Goal: Navigation & Orientation: Find specific page/section

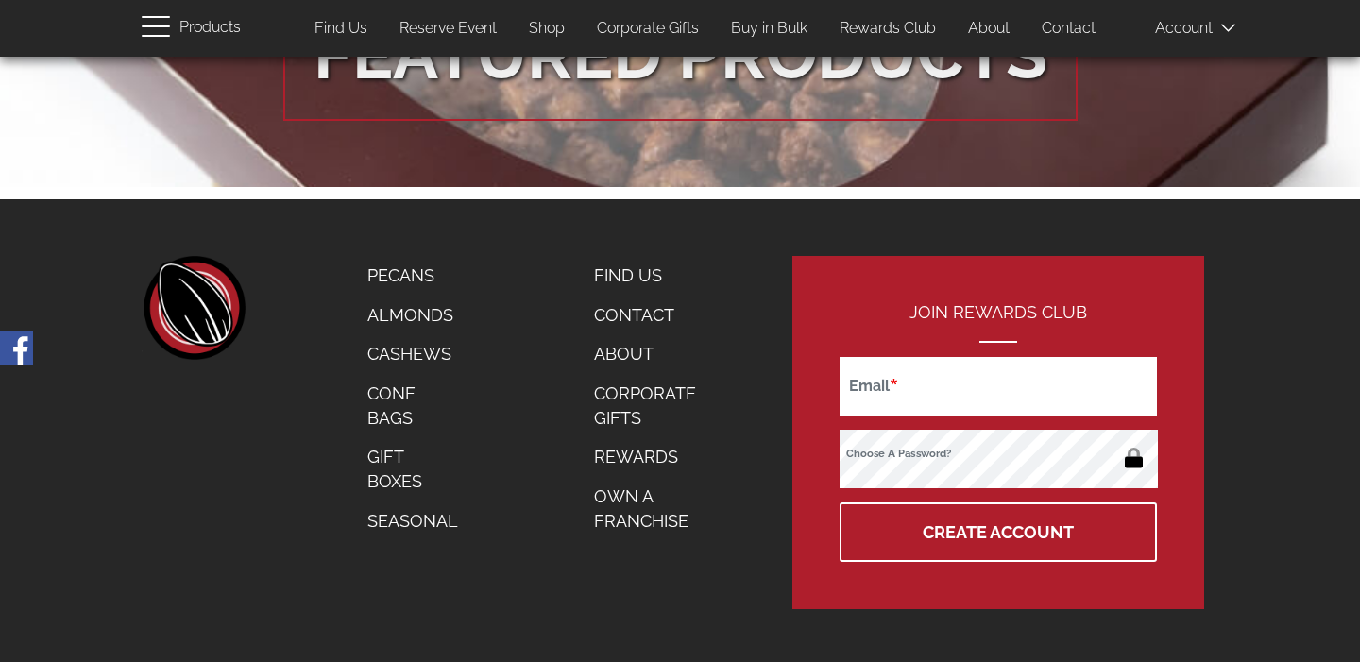
scroll to position [3408, 0]
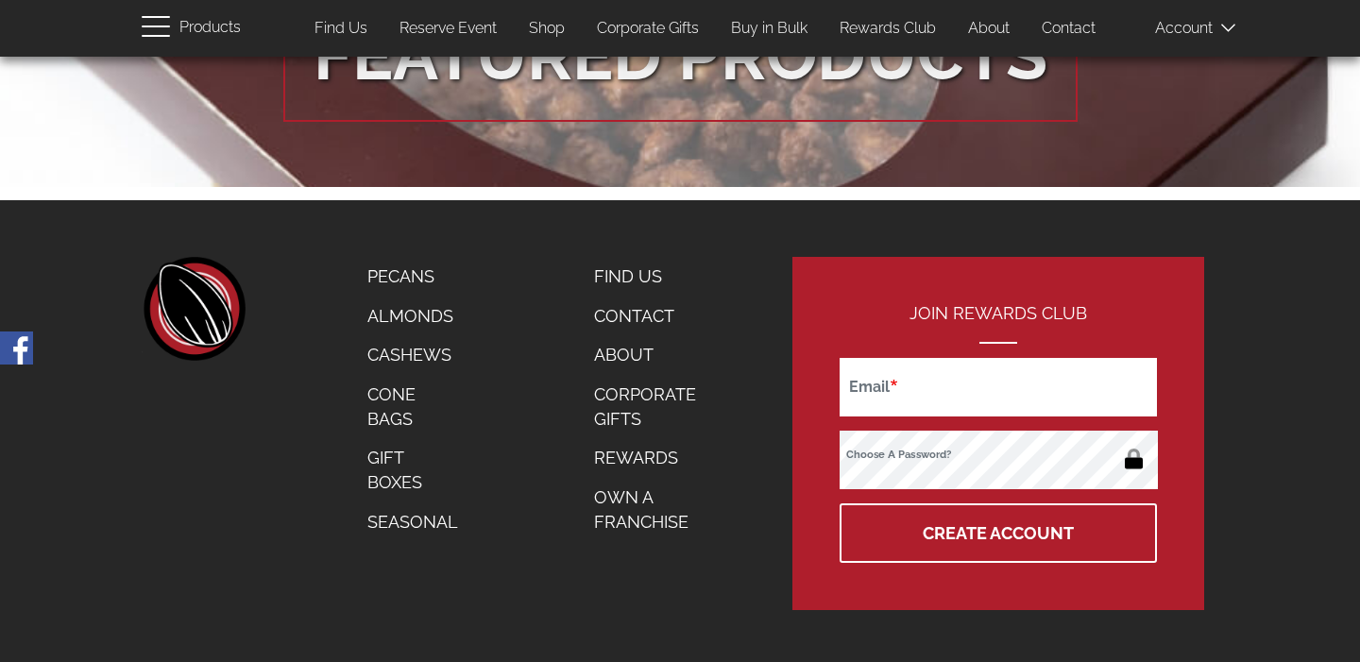
click at [643, 339] on link "About" at bounding box center [656, 355] width 152 height 40
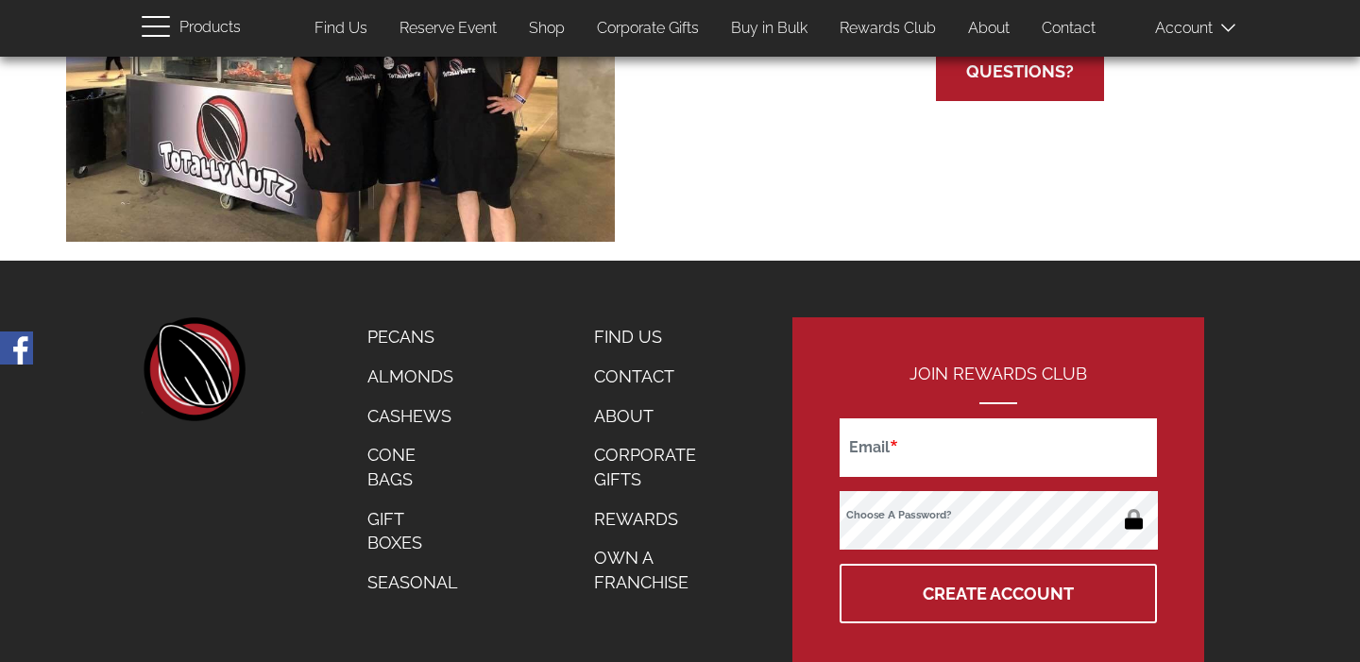
scroll to position [1262, 0]
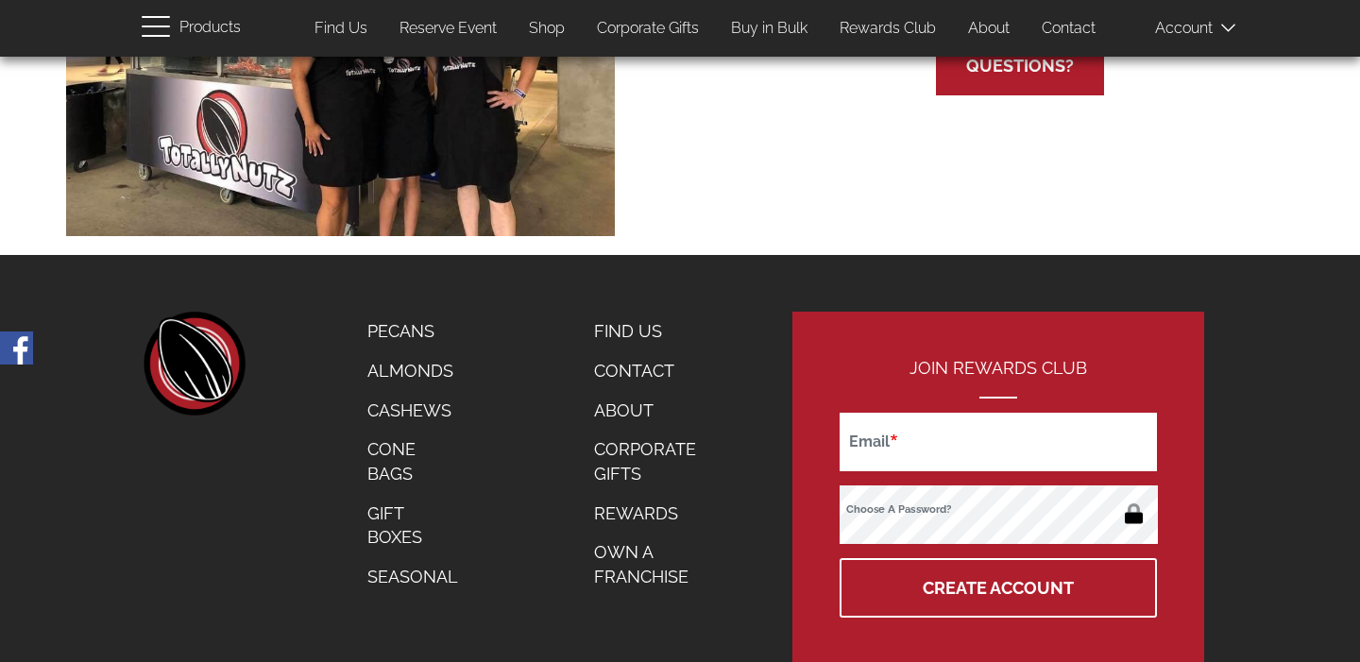
click at [652, 327] on link "Find Us" at bounding box center [656, 332] width 152 height 40
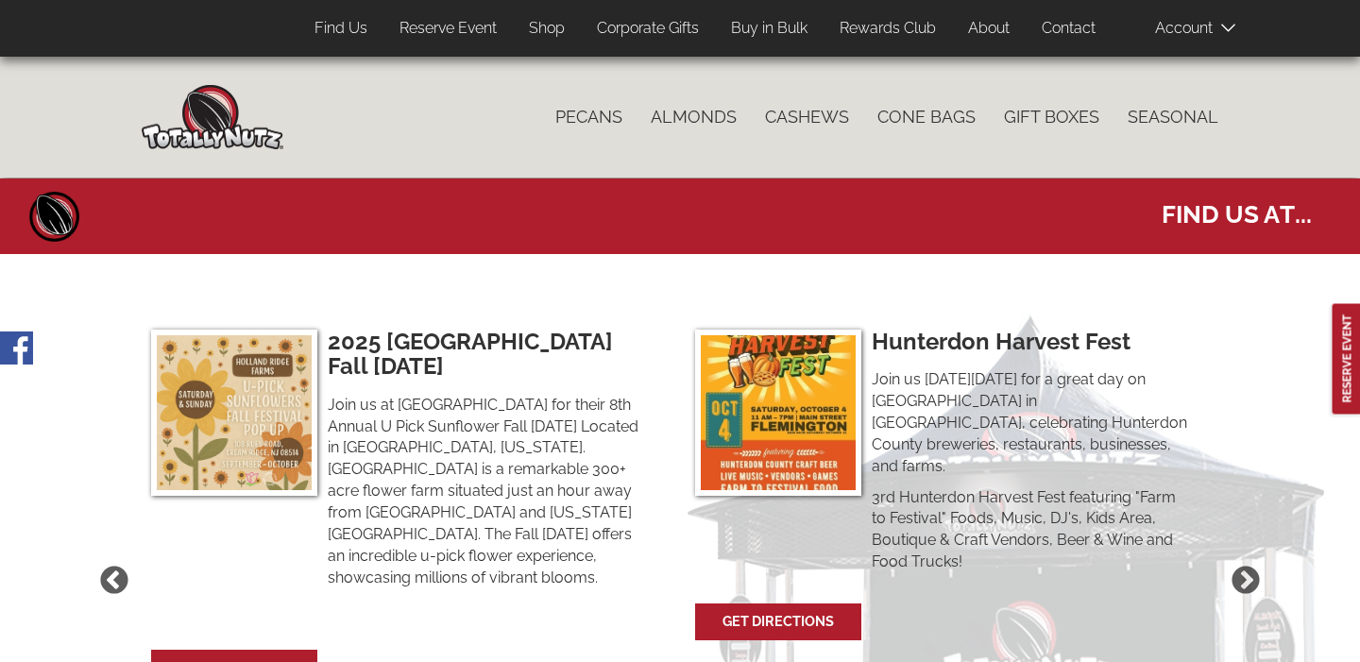
select select
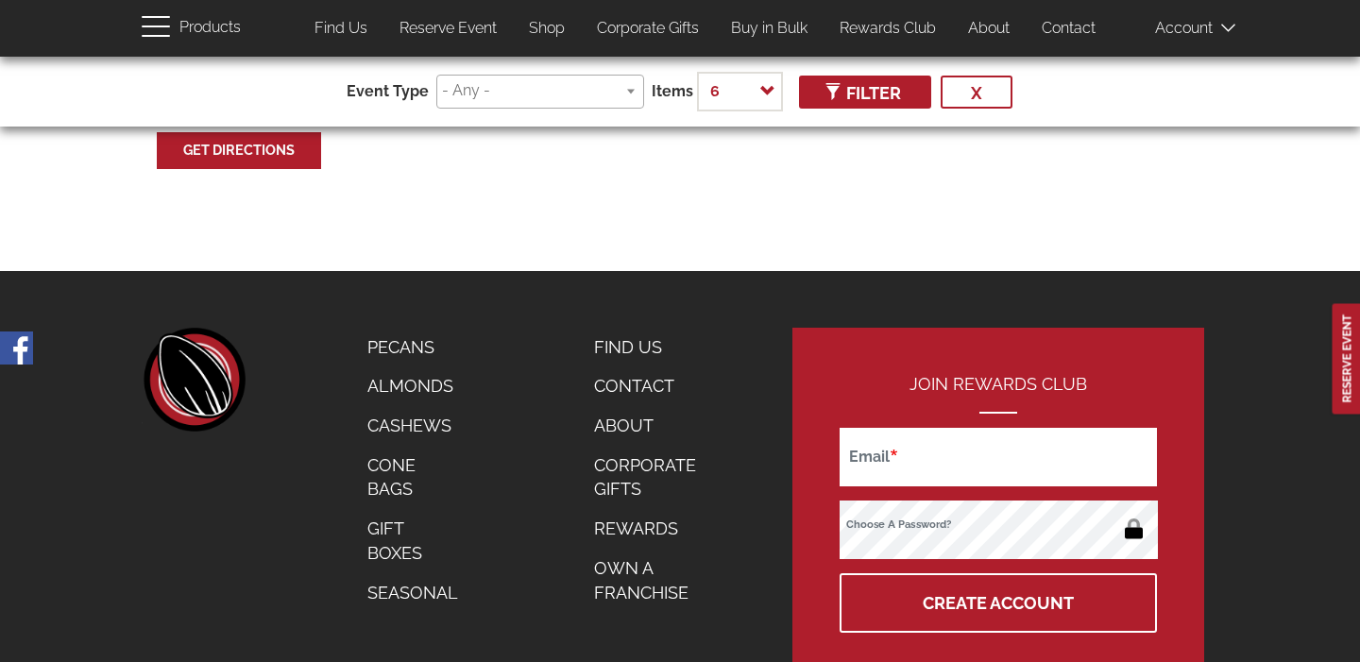
scroll to position [1043, 0]
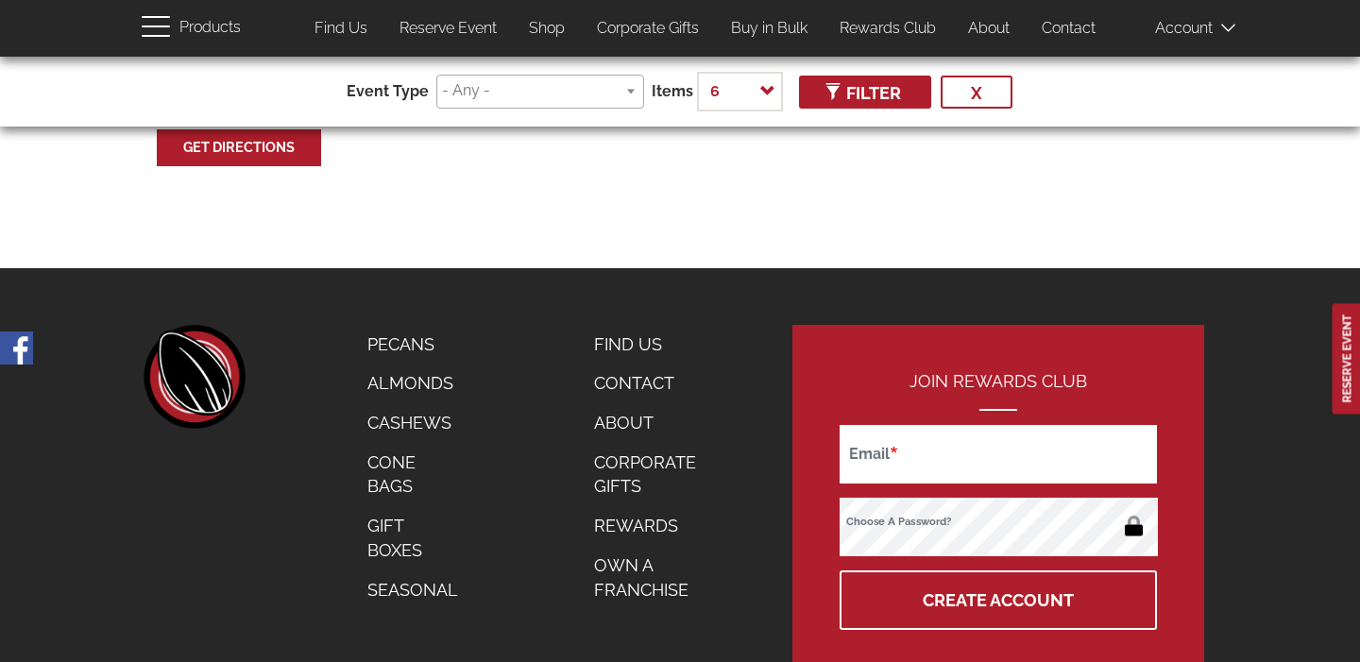
click at [633, 403] on link "About" at bounding box center [656, 423] width 152 height 40
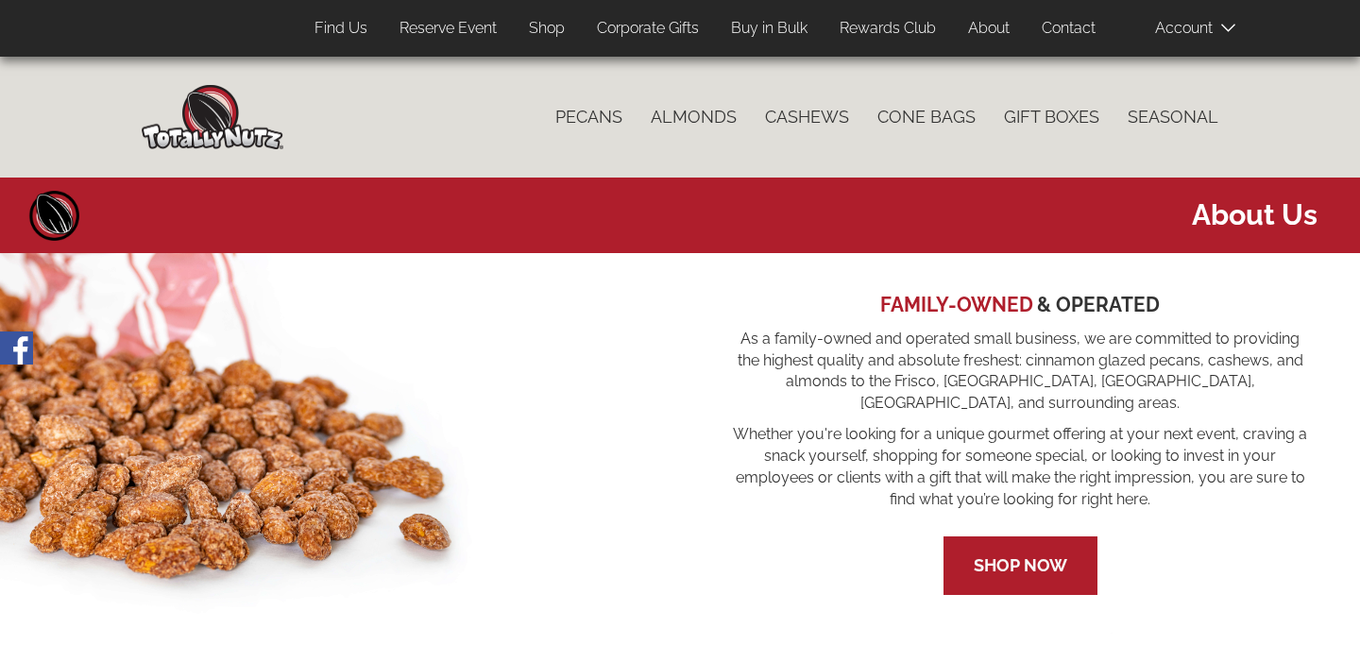
click at [758, 31] on link "Buy in Bulk" at bounding box center [769, 28] width 105 height 37
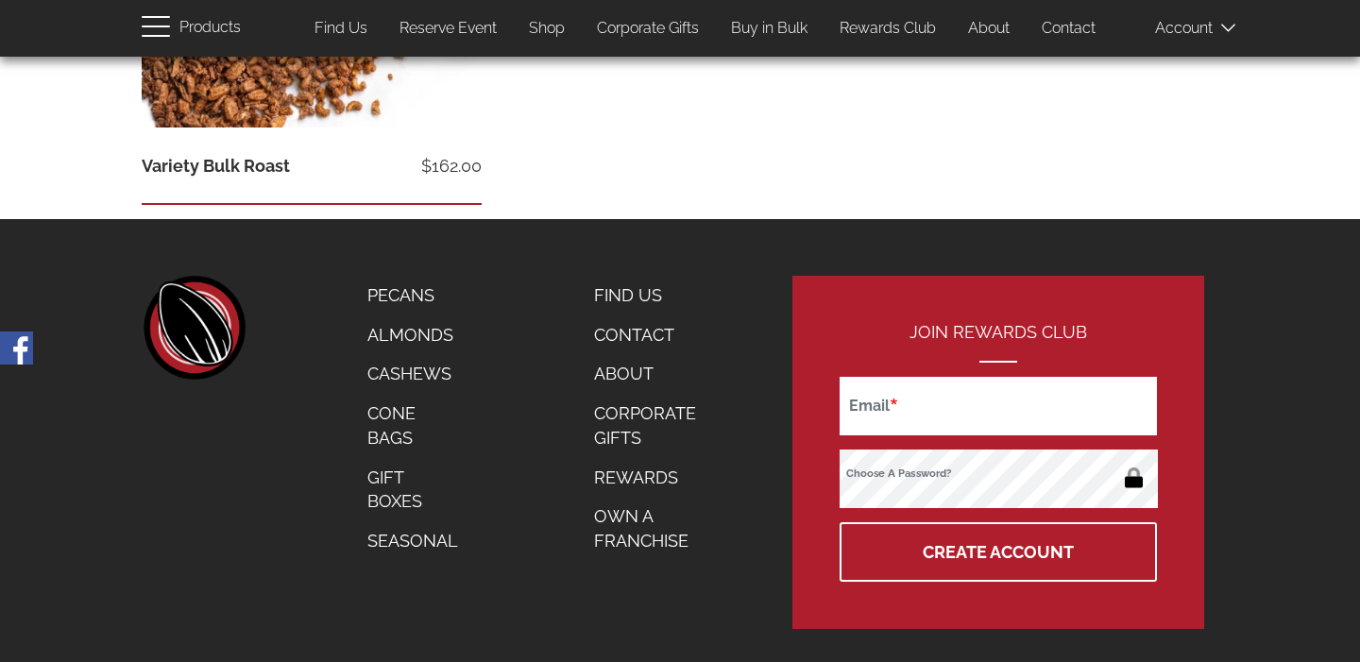
scroll to position [1284, 0]
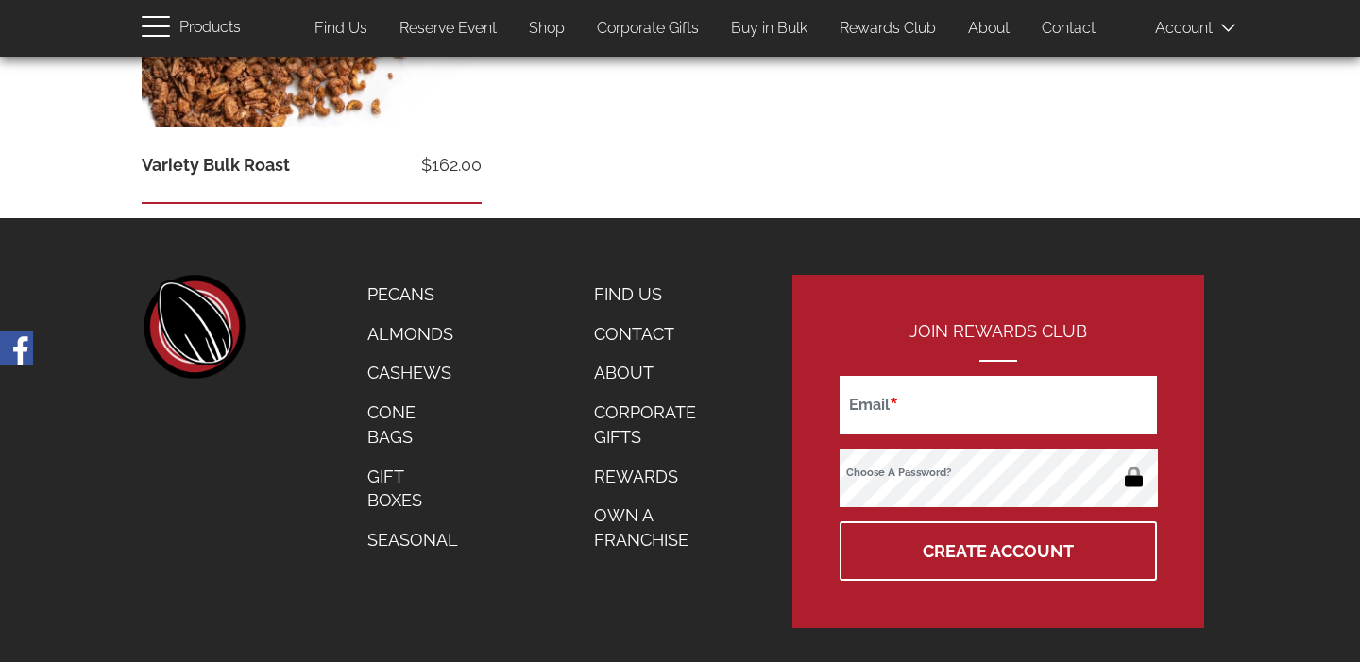
click at [408, 423] on link "Cone Bags" at bounding box center [412, 424] width 119 height 63
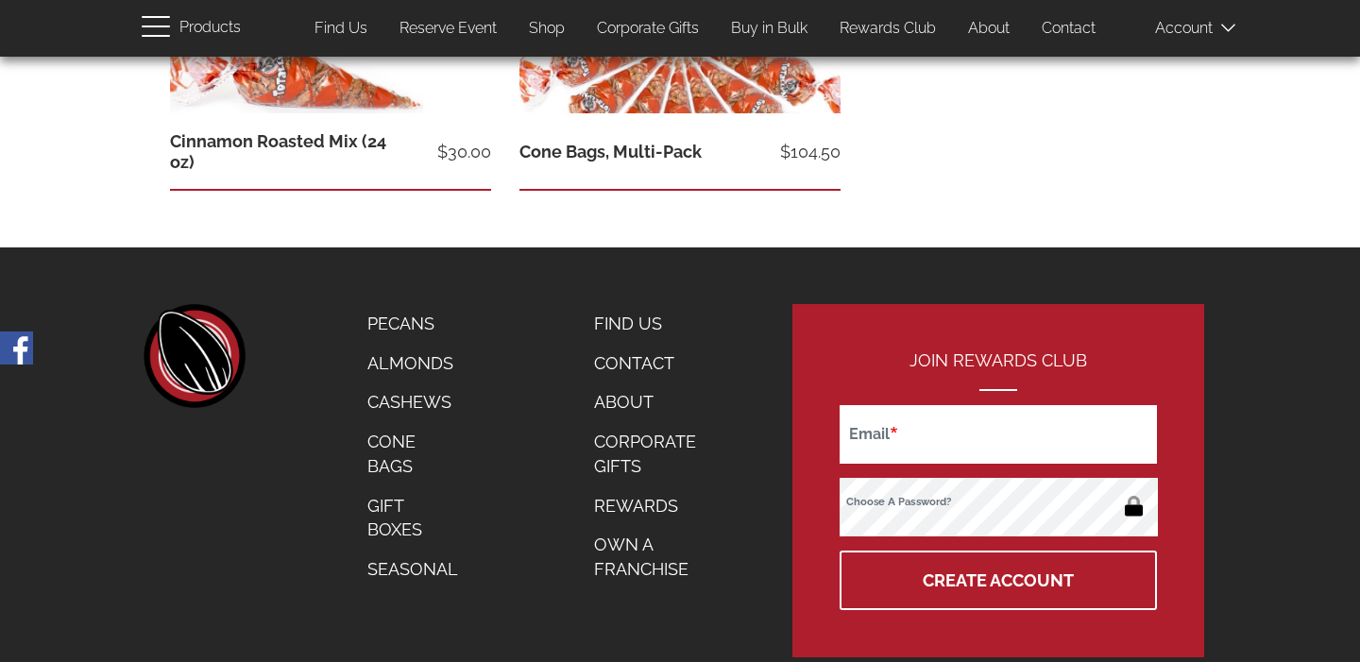
scroll to position [1184, 0]
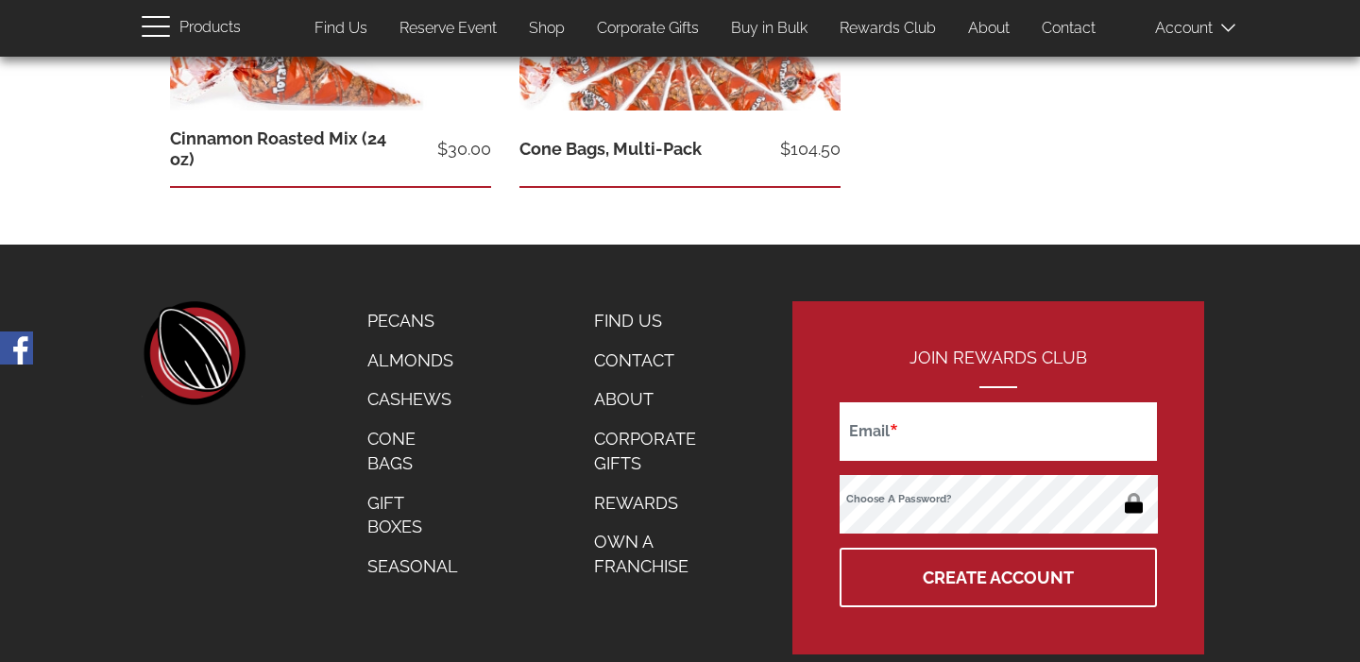
click at [640, 545] on link "Own a Franchise" at bounding box center [656, 553] width 152 height 63
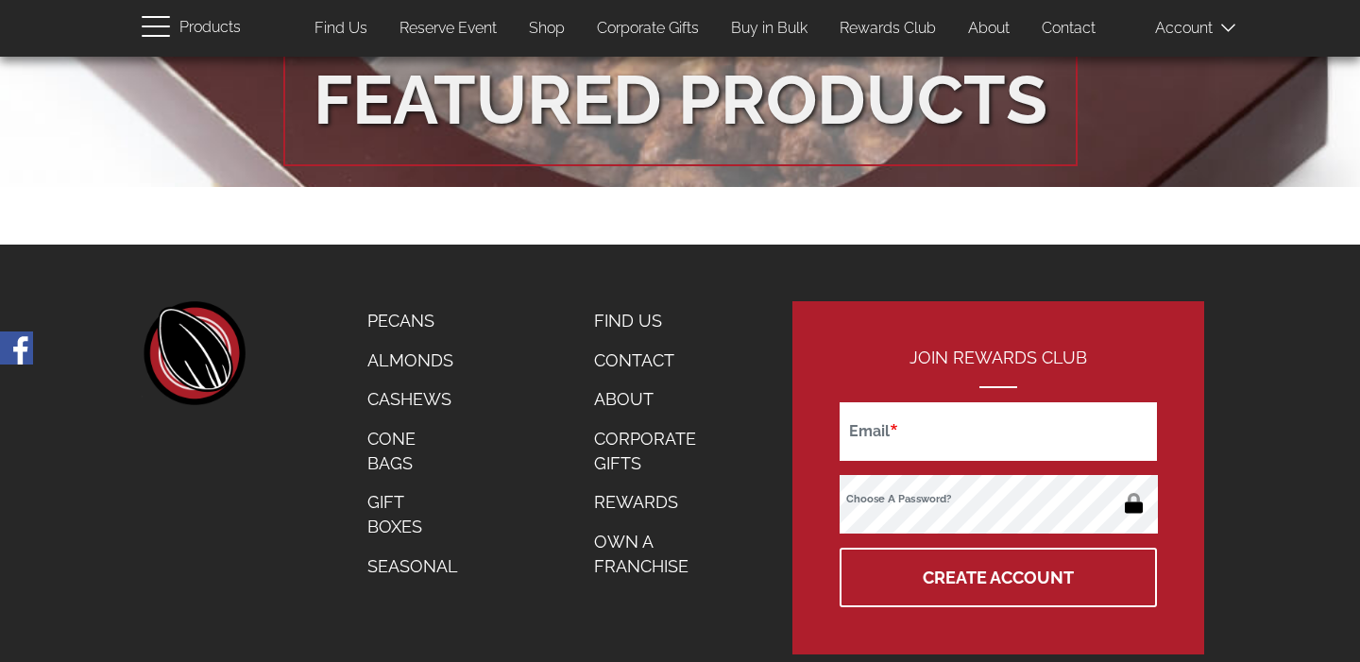
scroll to position [3408, 0]
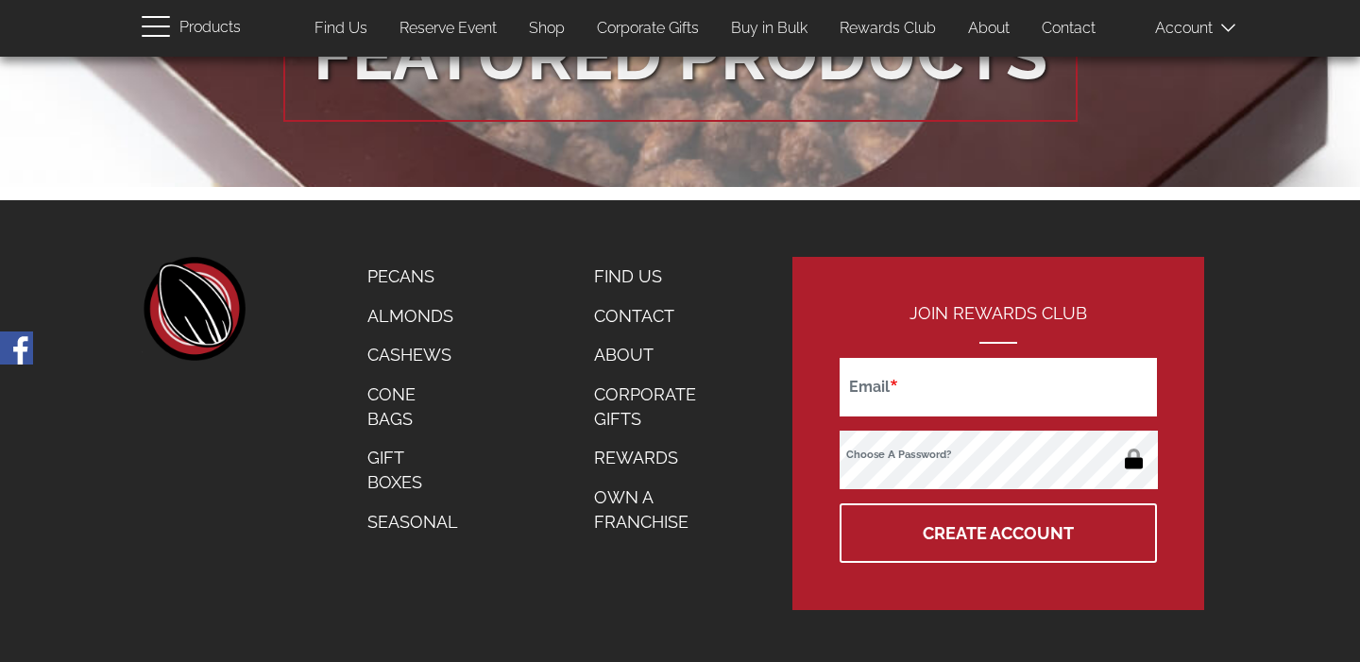
click at [621, 502] on link "Own a Franchise" at bounding box center [656, 509] width 152 height 63
